Goal: Navigation & Orientation: Go to known website

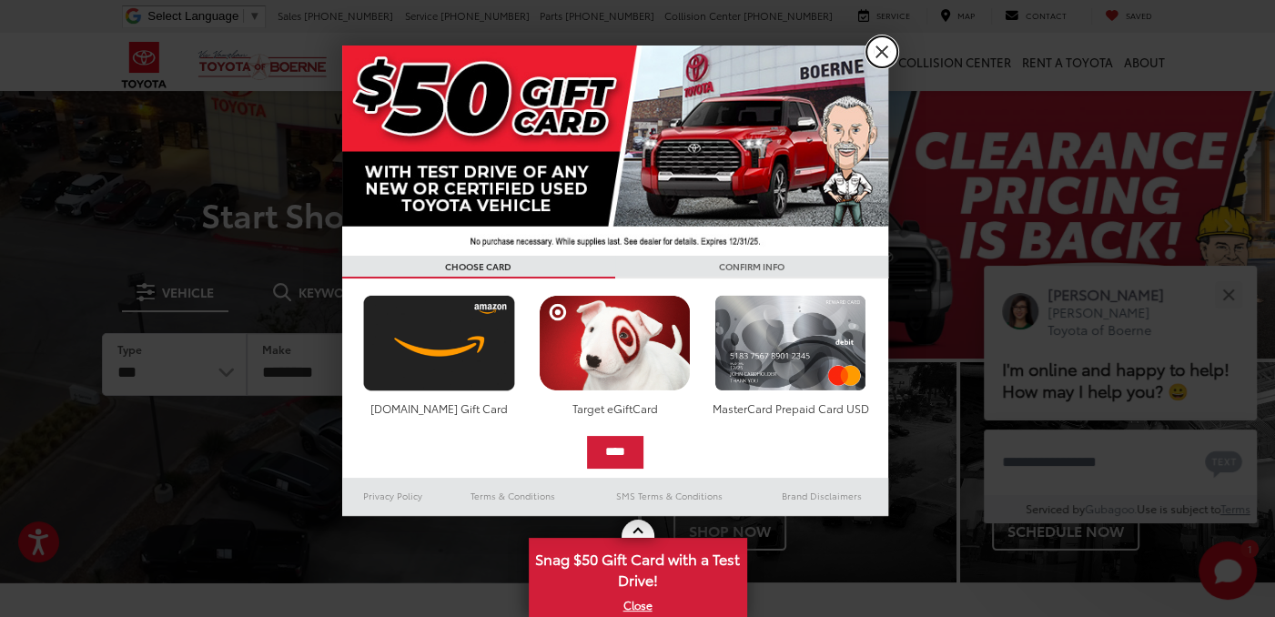
click at [885, 50] on link "X" at bounding box center [882, 51] width 31 height 31
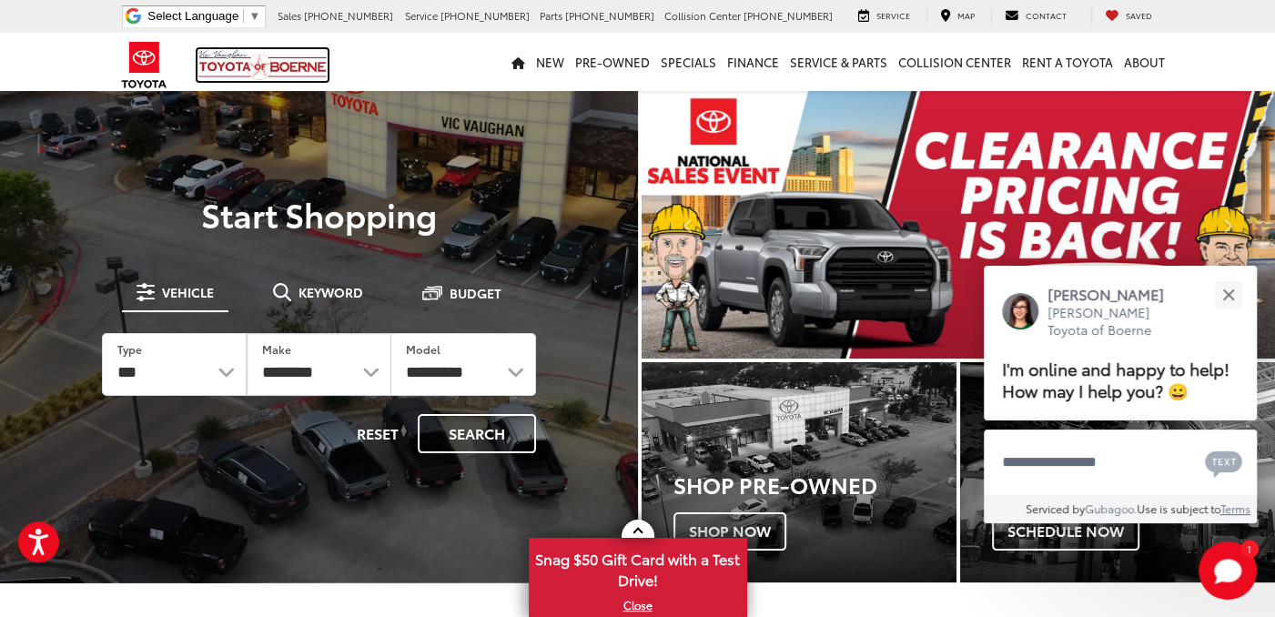
click at [228, 66] on img at bounding box center [263, 65] width 130 height 32
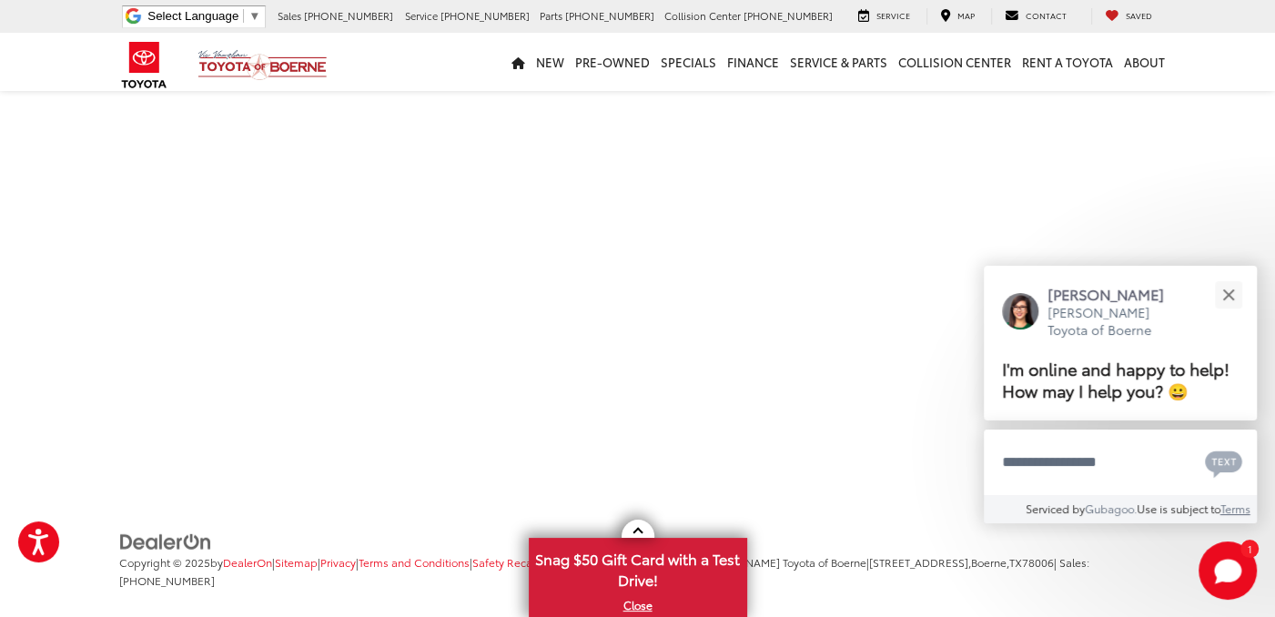
scroll to position [3248, 0]
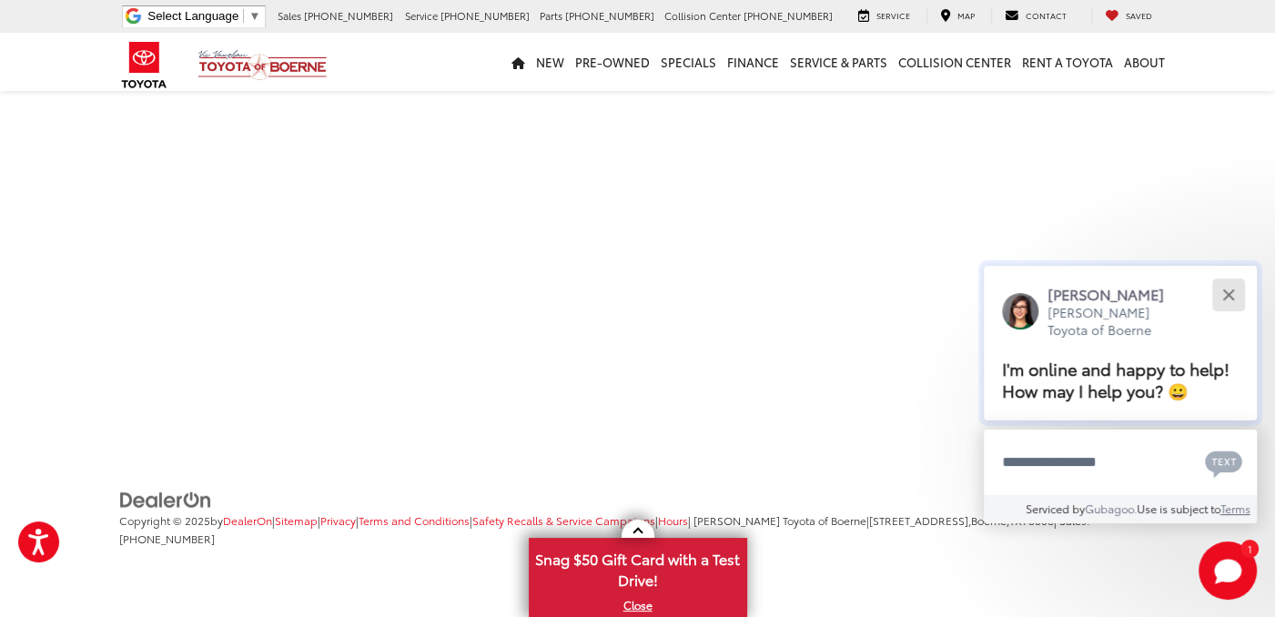
click at [1231, 295] on button "Close" at bounding box center [1228, 294] width 39 height 39
